Goal: Task Accomplishment & Management: Manage account settings

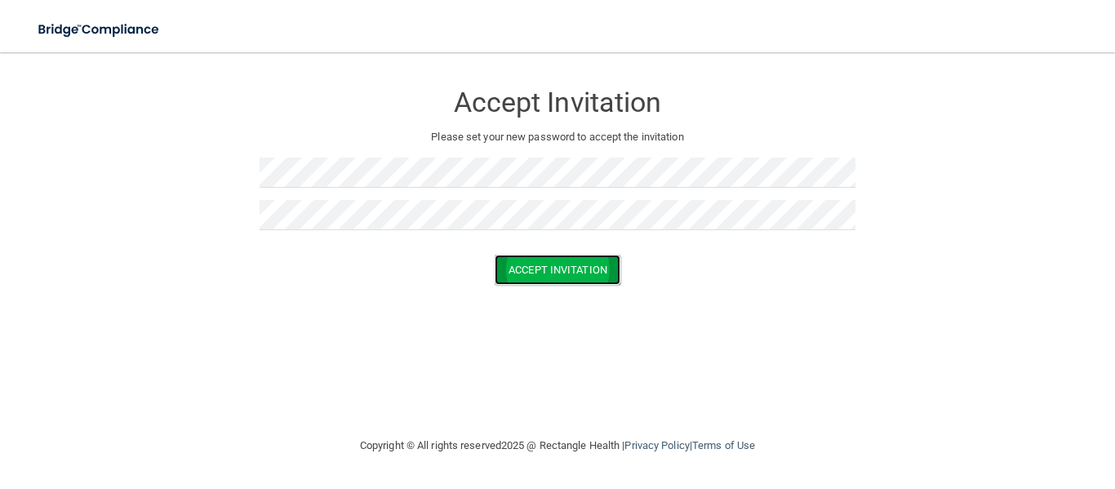
click at [512, 268] on button "Accept Invitation" at bounding box center [558, 270] width 126 height 30
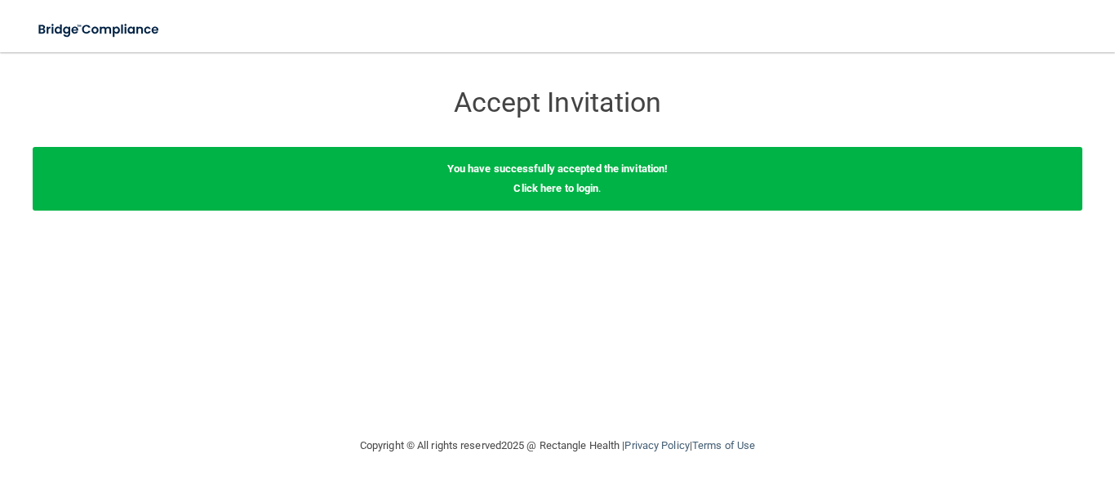
click at [540, 198] on div "You have successfully accepted the invitation! Click here to login ." at bounding box center [558, 179] width 1050 height 64
click at [539, 189] on link "Click here to login" at bounding box center [556, 188] width 85 height 12
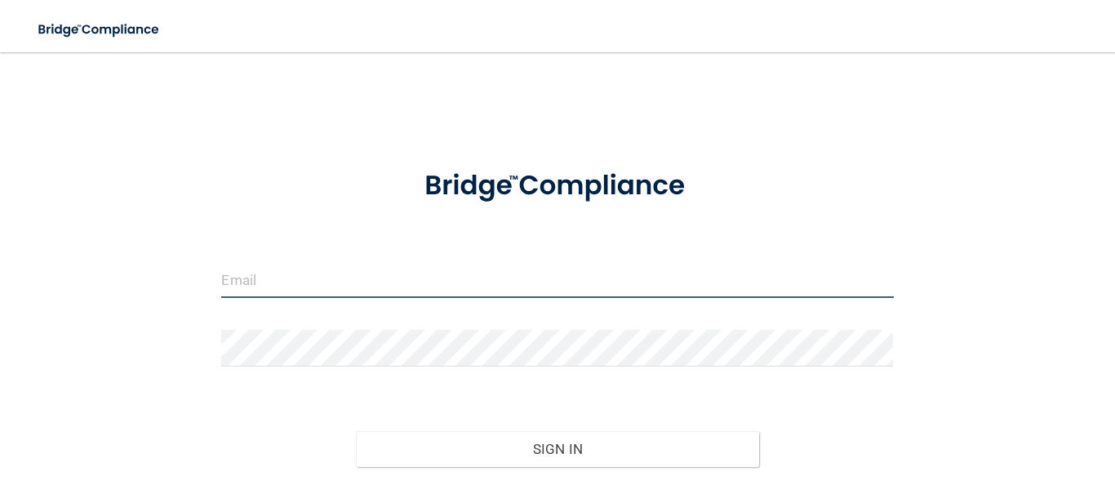
type input "[EMAIL_ADDRESS][DOMAIN_NAME]"
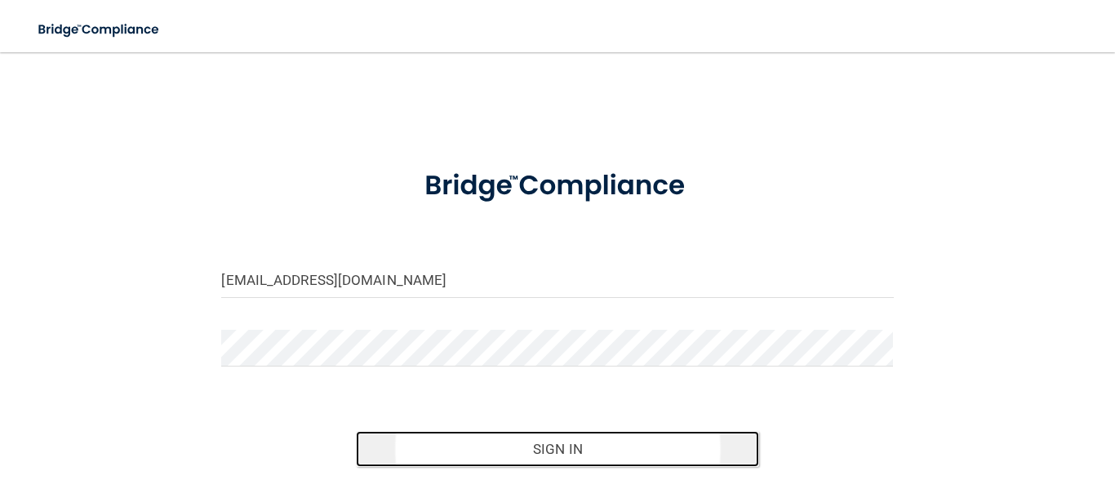
click at [445, 440] on button "Sign In" at bounding box center [557, 449] width 403 height 36
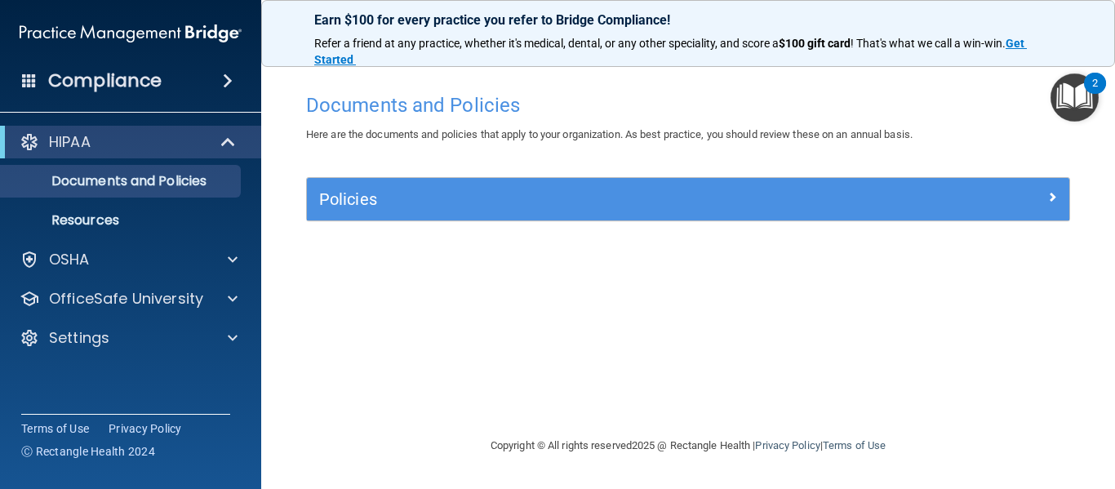
click at [1069, 98] on img "Open Resource Center, 2 new notifications" at bounding box center [1075, 97] width 48 height 48
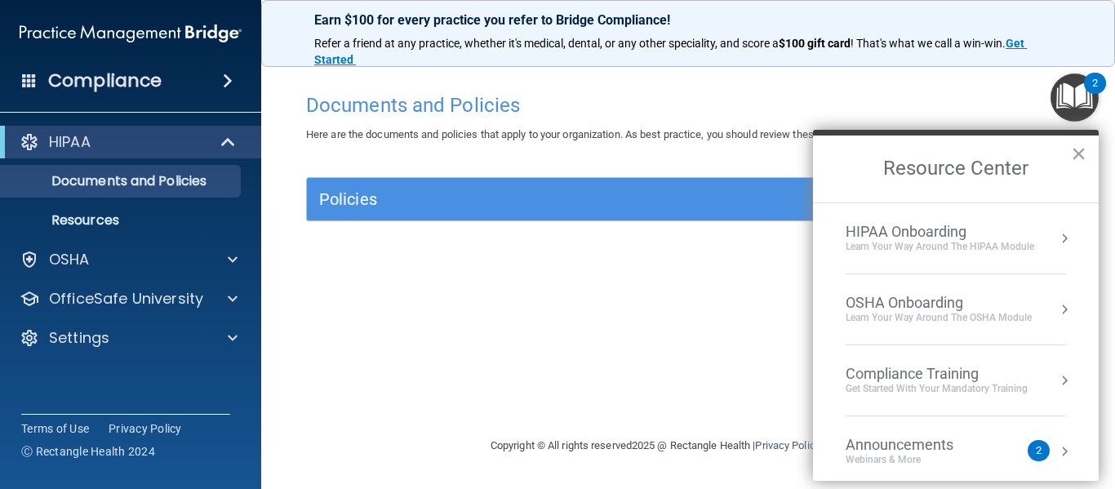
scroll to position [91, 0]
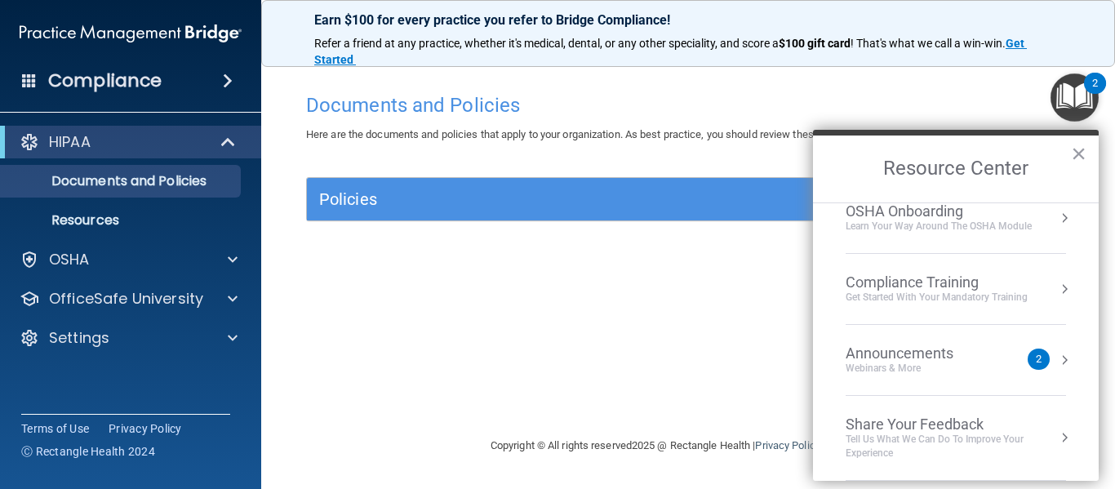
click at [874, 367] on div "Webinars & More" at bounding box center [916, 369] width 140 height 14
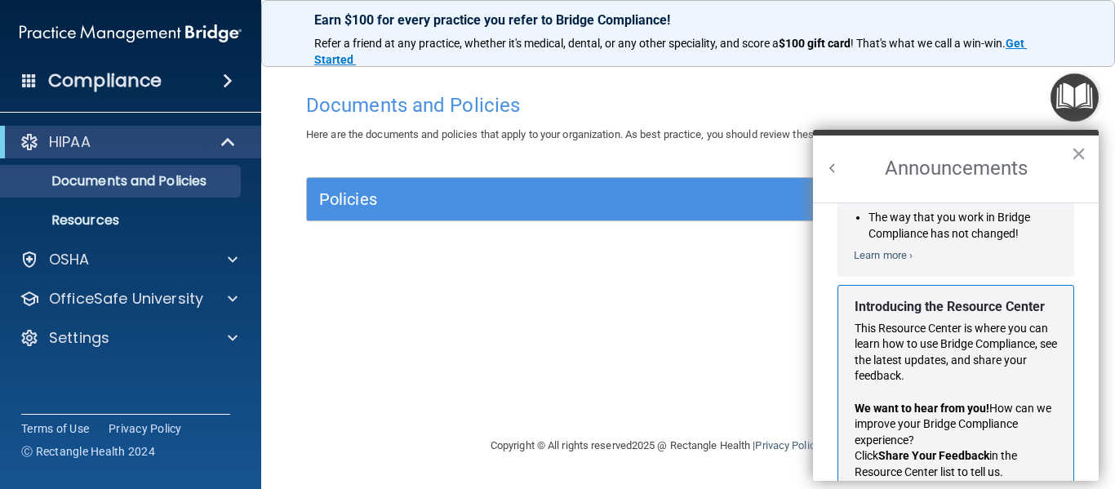
scroll to position [252, 0]
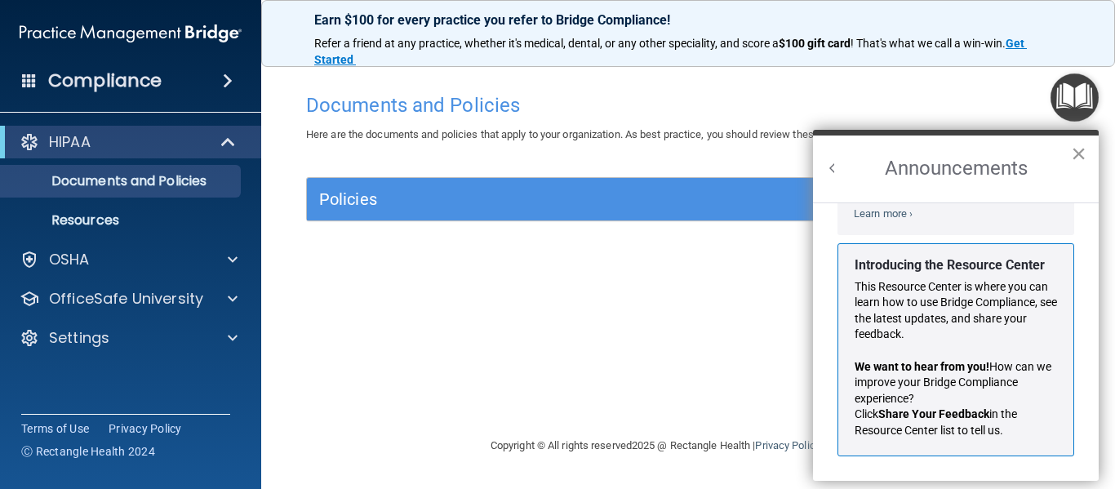
click at [1073, 152] on button "×" at bounding box center [1079, 153] width 16 height 26
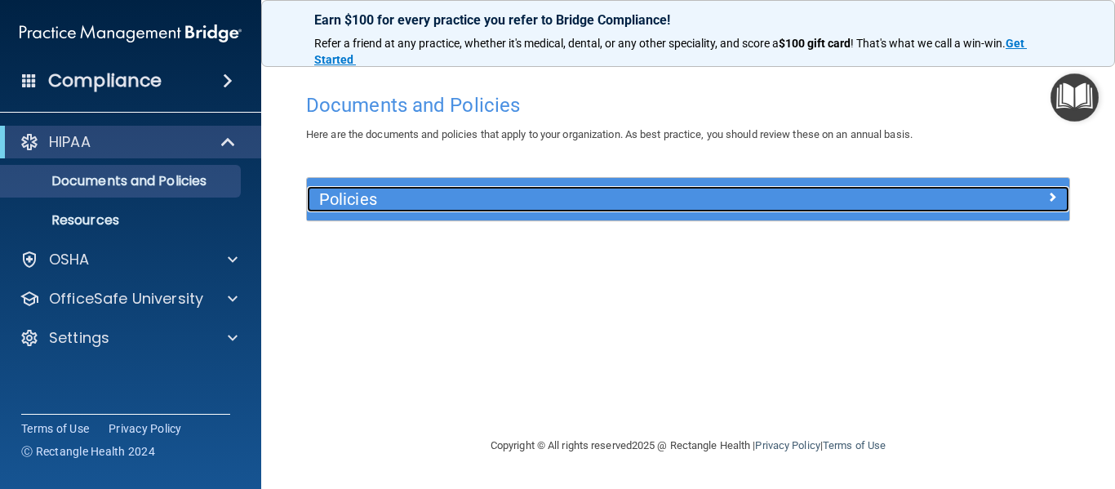
click at [735, 193] on h5 "Policies" at bounding box center [593, 199] width 548 height 18
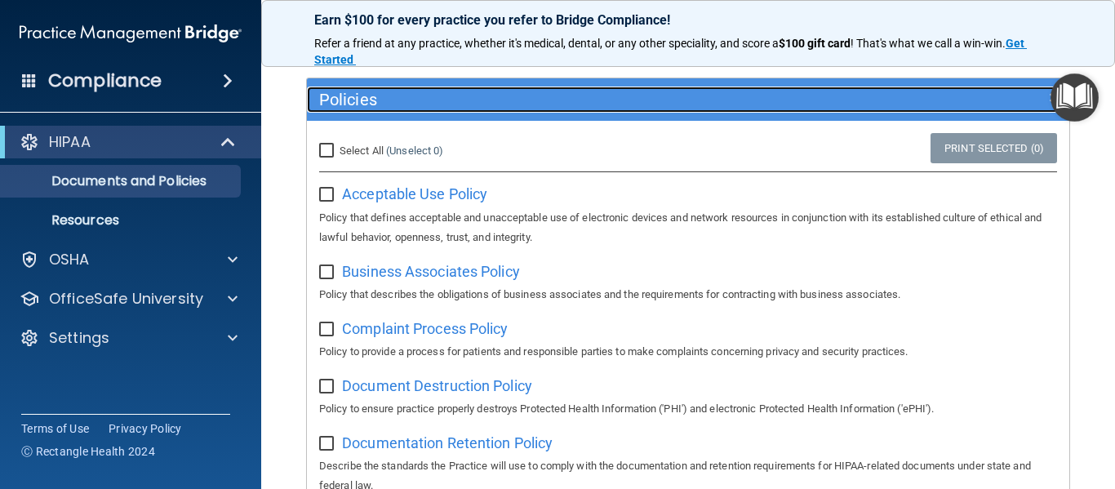
scroll to position [104, 0]
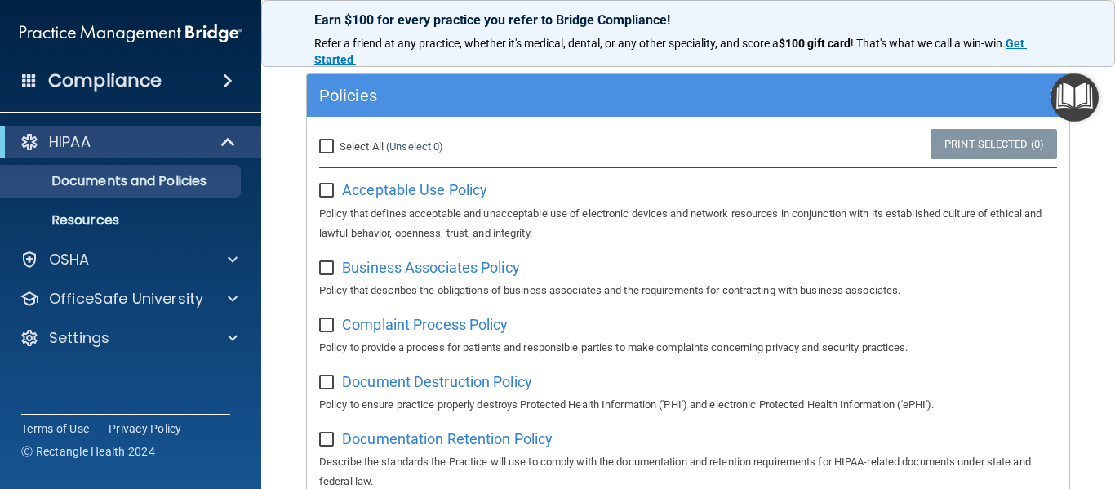
click at [319, 150] on input "Select All (Unselect 0) Unselect All" at bounding box center [328, 146] width 19 height 13
checkbox input "true"
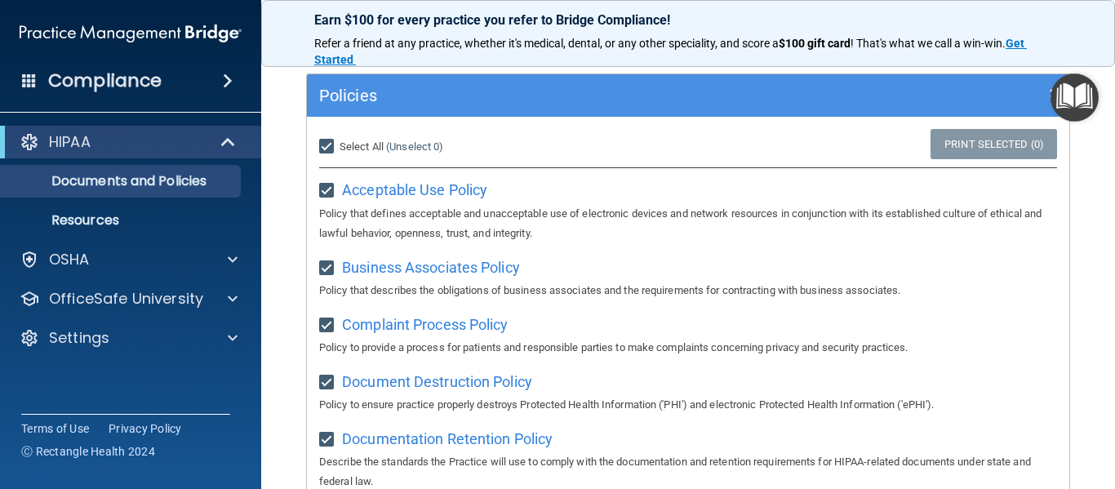
checkbox input "true"
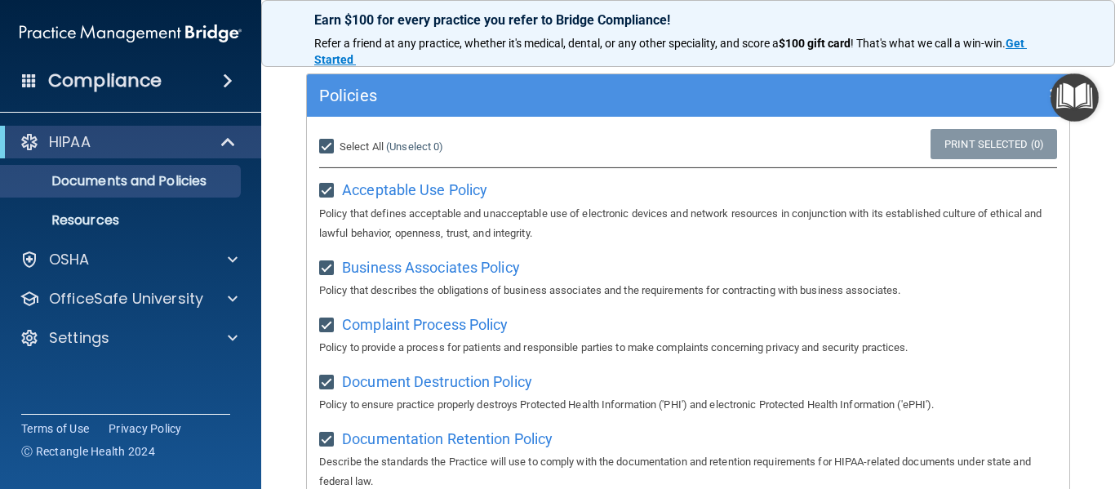
checkbox input "true"
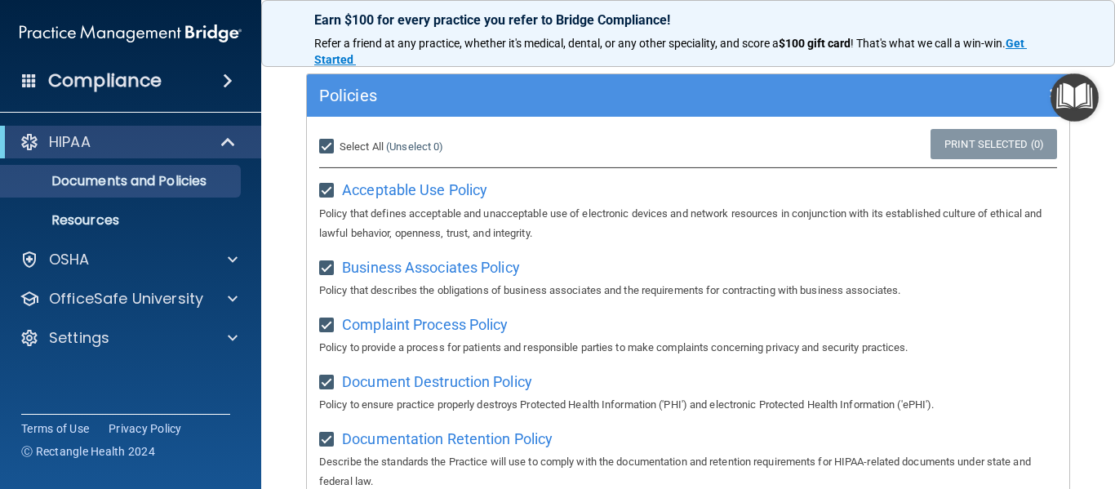
checkbox input "true"
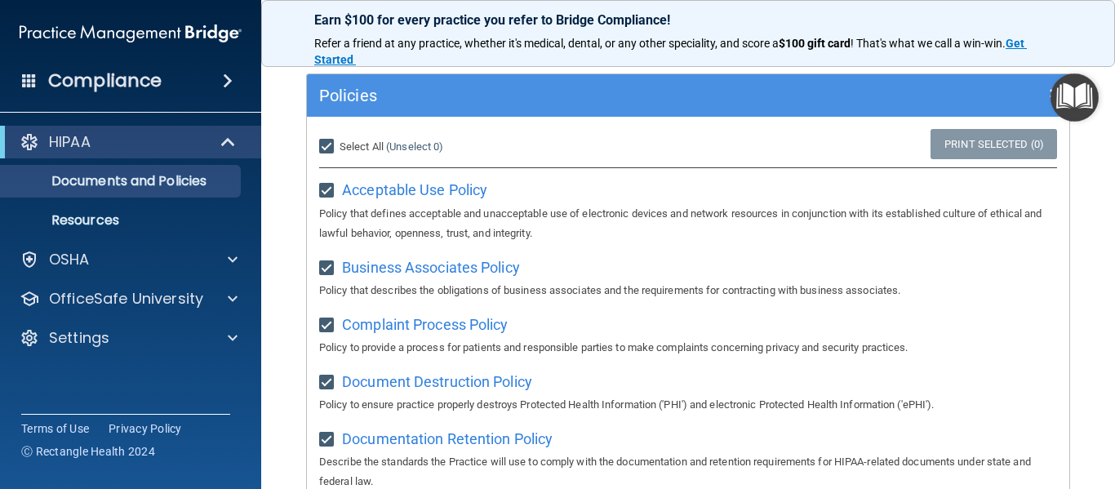
checkbox input "true"
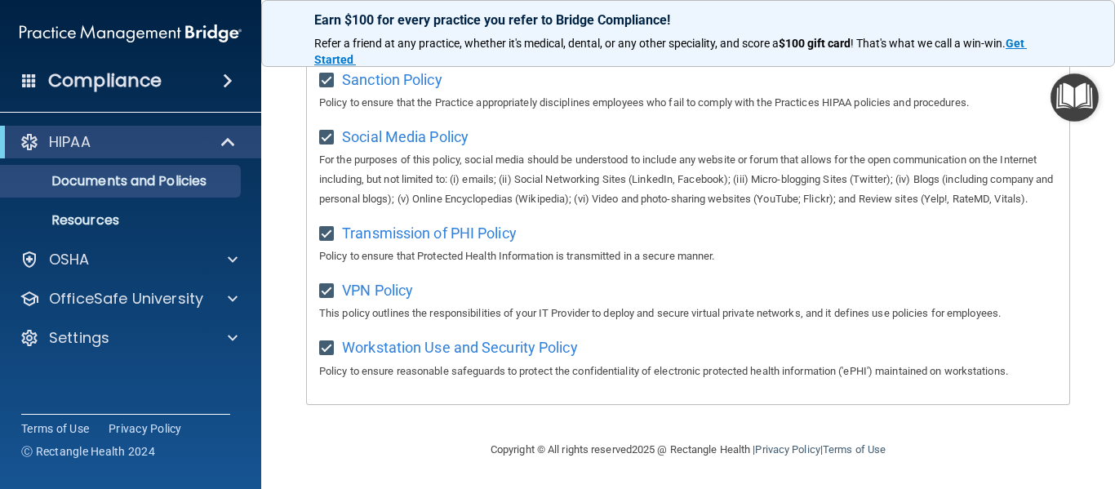
scroll to position [0, 0]
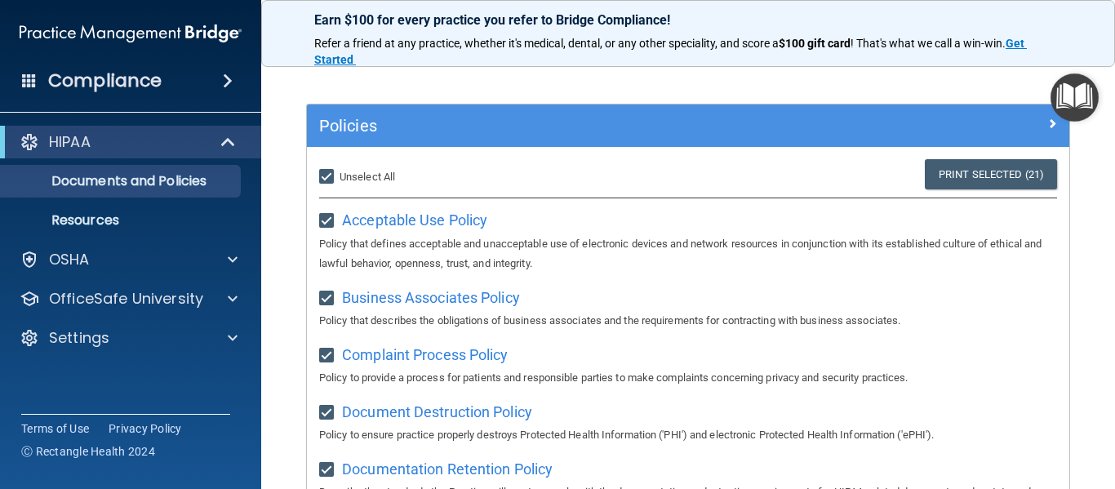
scroll to position [74, 0]
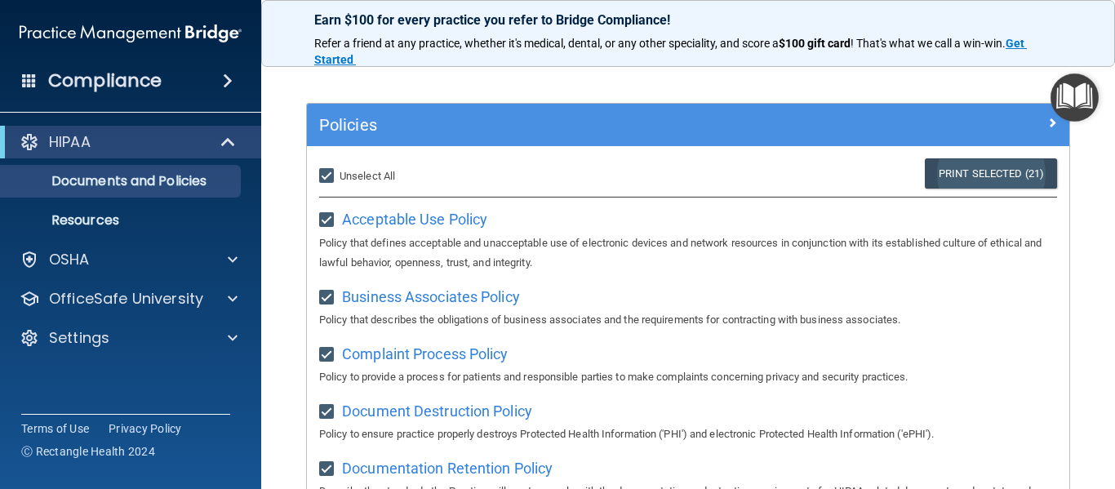
click at [1016, 173] on link "Print Selected (21)" at bounding box center [991, 173] width 132 height 30
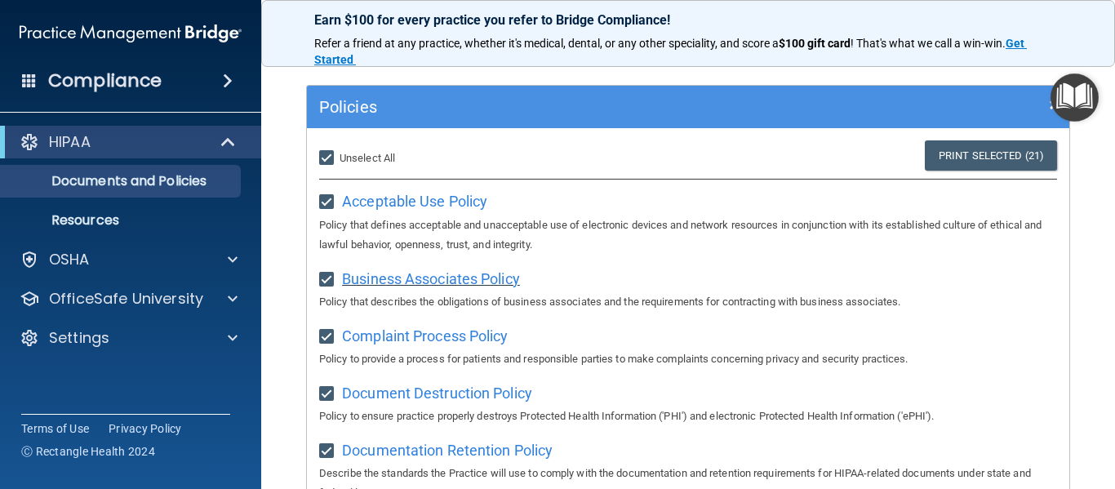
scroll to position [94, 0]
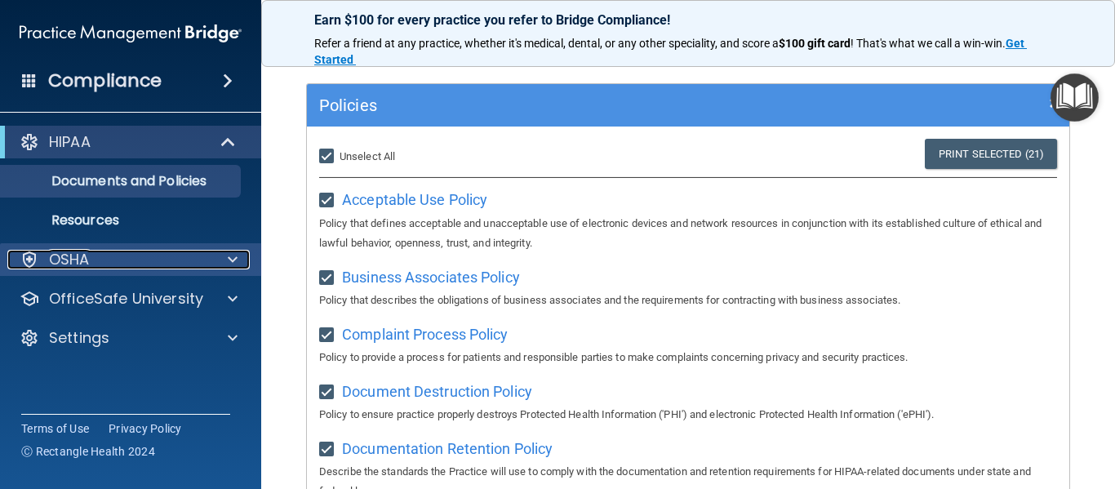
click at [149, 264] on div "OSHA" at bounding box center [108, 260] width 202 height 20
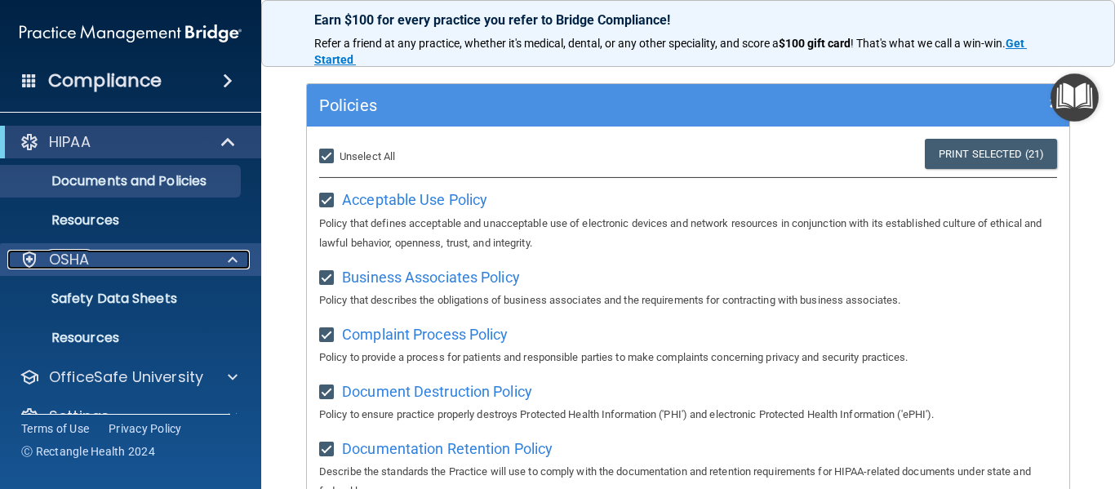
click at [149, 264] on div "OSHA" at bounding box center [108, 260] width 202 height 20
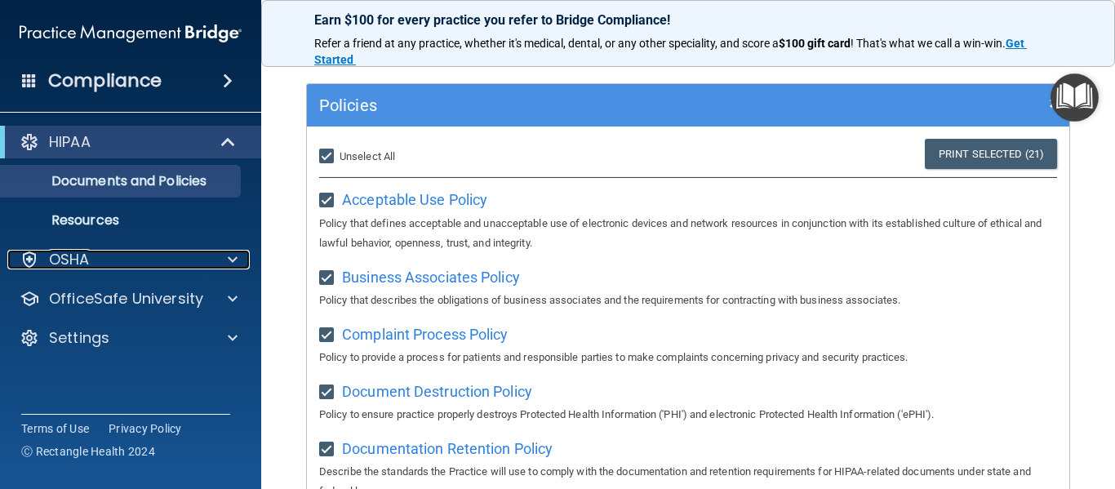
scroll to position [0, 0]
